Goal: Task Accomplishment & Management: Use online tool/utility

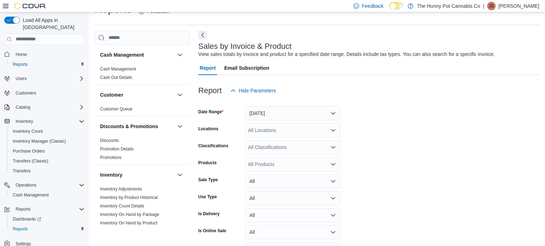
scroll to position [16, 0]
click at [22, 193] on span "Cash Management" at bounding box center [31, 196] width 36 height 6
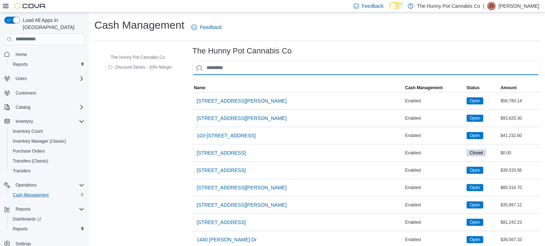
click at [241, 66] on input "This is a search bar. As you type, the results lower in the page will automatic…" at bounding box center [365, 68] width 347 height 14
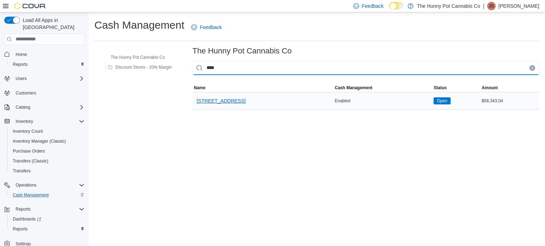
type input "****"
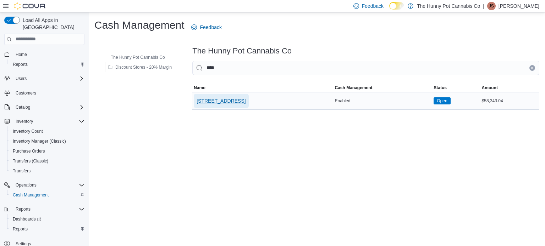
click at [232, 102] on span "[STREET_ADDRESS]" at bounding box center [220, 101] width 49 height 7
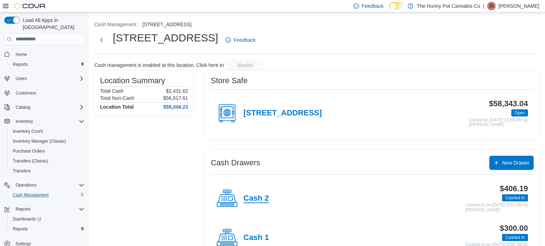
click at [258, 200] on h4 "Cash 2" at bounding box center [256, 198] width 26 height 9
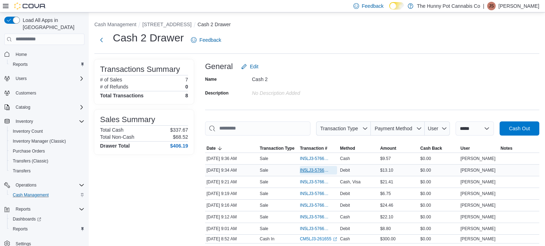
click at [322, 168] on span "IN5LJ3-5766186" at bounding box center [315, 171] width 30 height 6
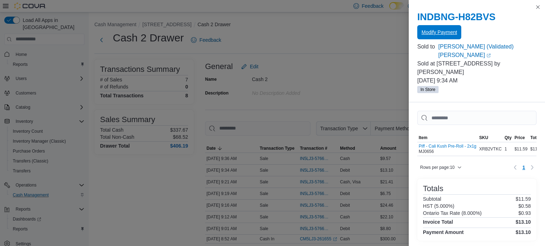
click at [454, 31] on span "Modify Payment" at bounding box center [438, 32] width 35 height 7
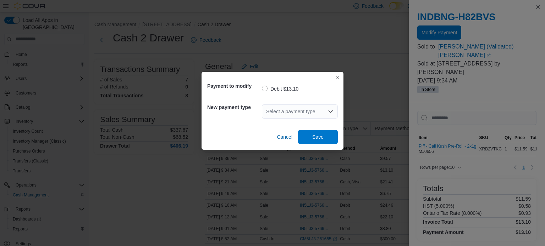
click at [318, 111] on div "Select a payment type" at bounding box center [300, 112] width 76 height 14
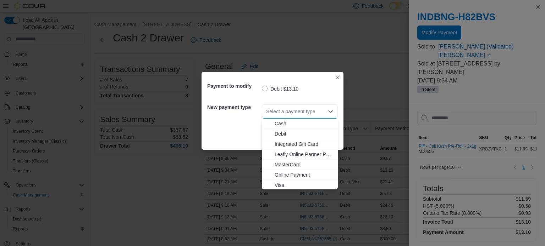
click at [284, 165] on span "MasterCard" at bounding box center [304, 164] width 59 height 7
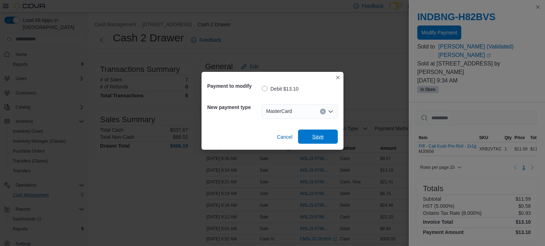
click at [314, 138] on span "Save" at bounding box center [317, 136] width 11 height 7
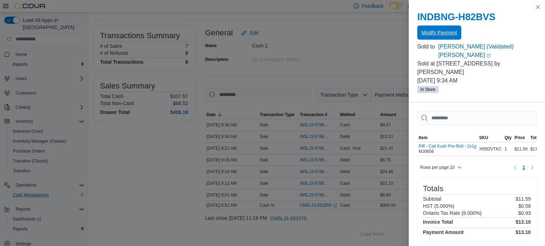
scroll to position [51, 0]
